Goal: Information Seeking & Learning: Learn about a topic

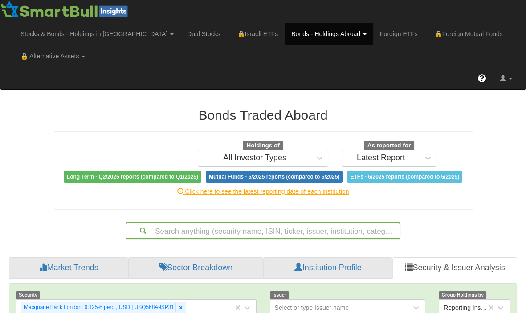
click at [232, 226] on div "Search anything (security name, ISIN, ticker, issuer, institution, category)..." at bounding box center [263, 230] width 275 height 17
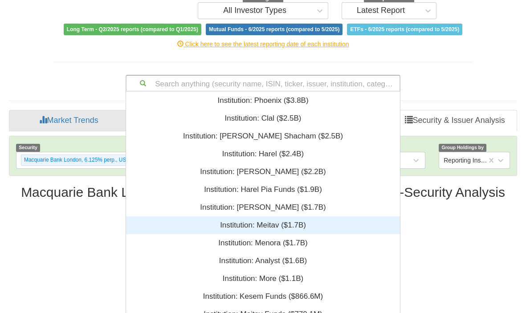
scroll to position [215, 268]
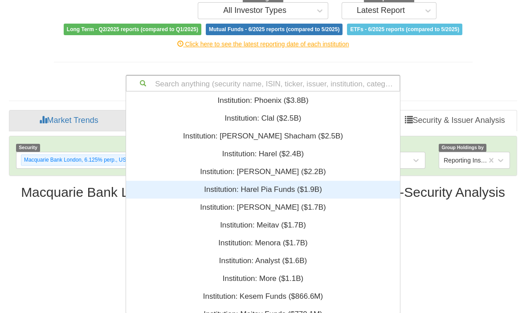
paste input "XS1751476679"
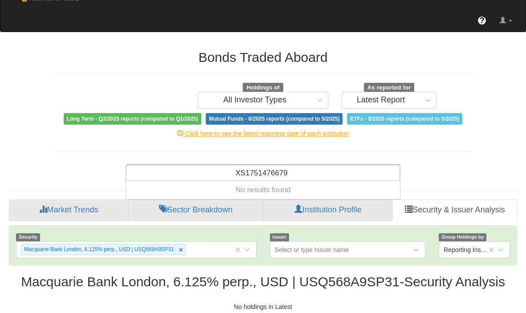
type input "XS1751476679"
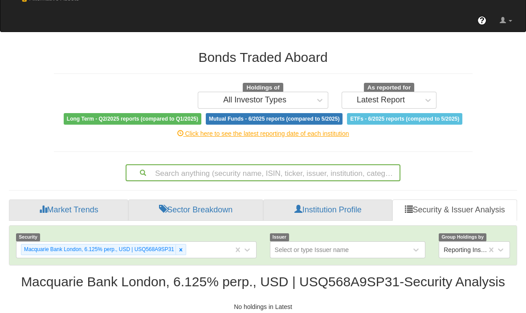
scroll to position [147, 0]
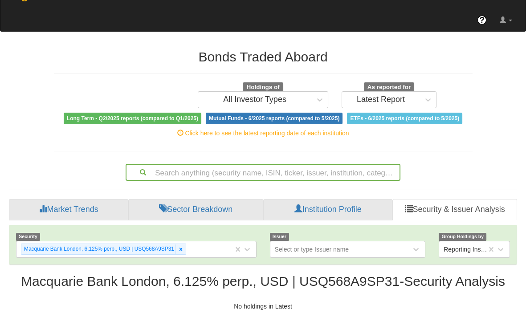
click at [263, 174] on div "Search anything (security name, ISIN, ticker, issuer, institution, category)..." at bounding box center [263, 172] width 275 height 17
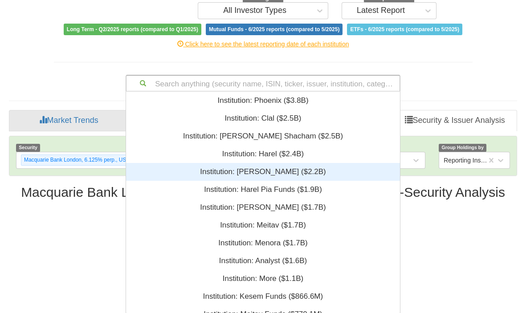
scroll to position [215, 268]
paste input "XS1751476679"
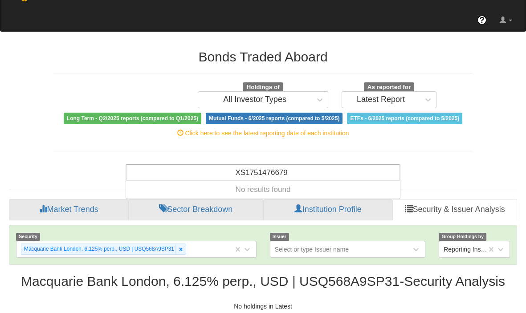
scroll to position [58, 0]
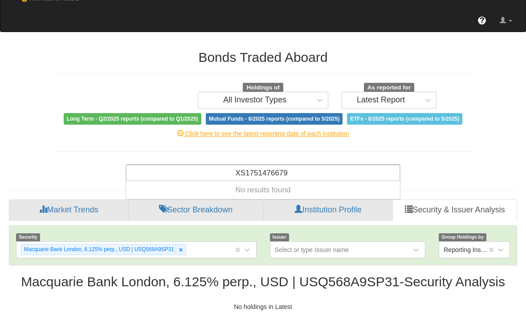
type input "XS1751476679"
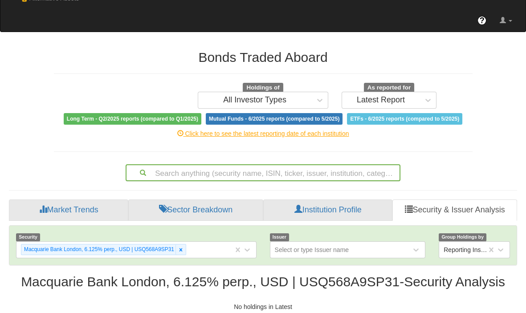
click at [49, 76] on div "Bonds Traded Aboard Holdings of All Investor Types As reported for Latest Repor…" at bounding box center [263, 111] width 432 height 140
